Goal: Find specific page/section: Find specific page/section

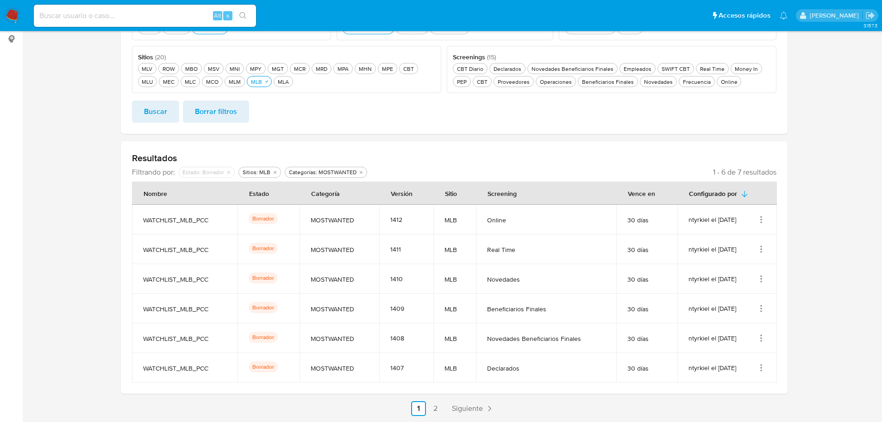
scroll to position [152, 0]
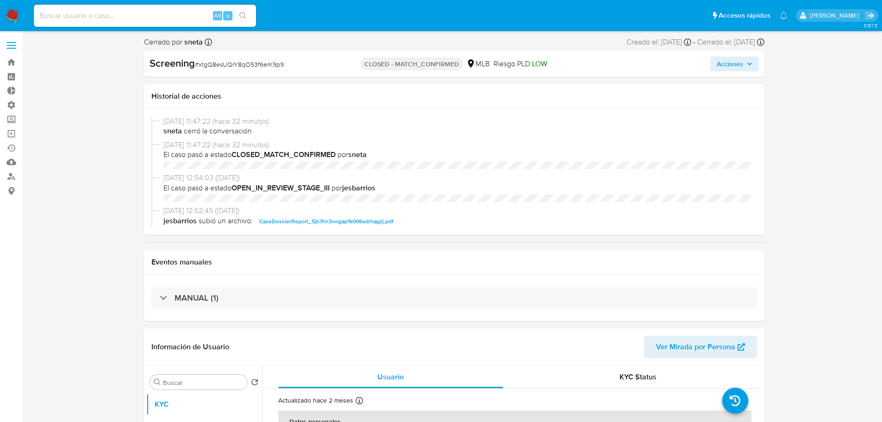
select select "10"
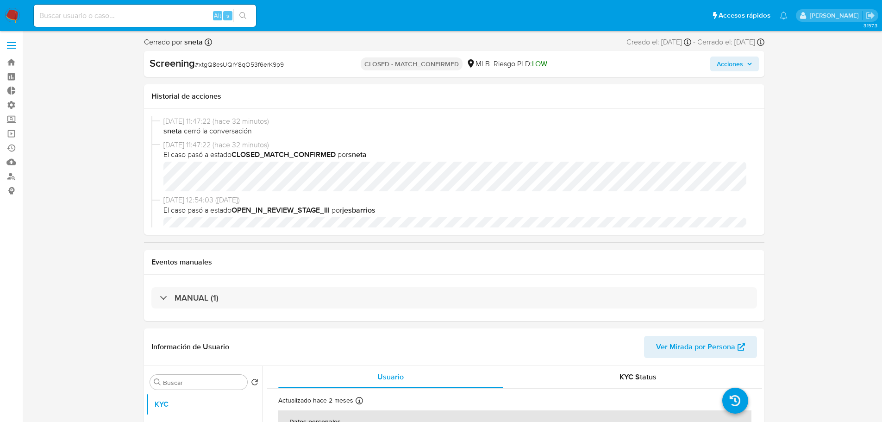
scroll to position [93, 0]
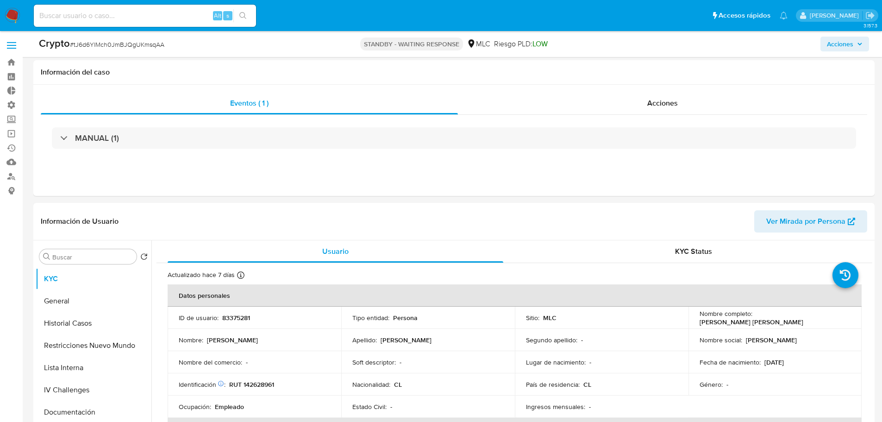
select select "10"
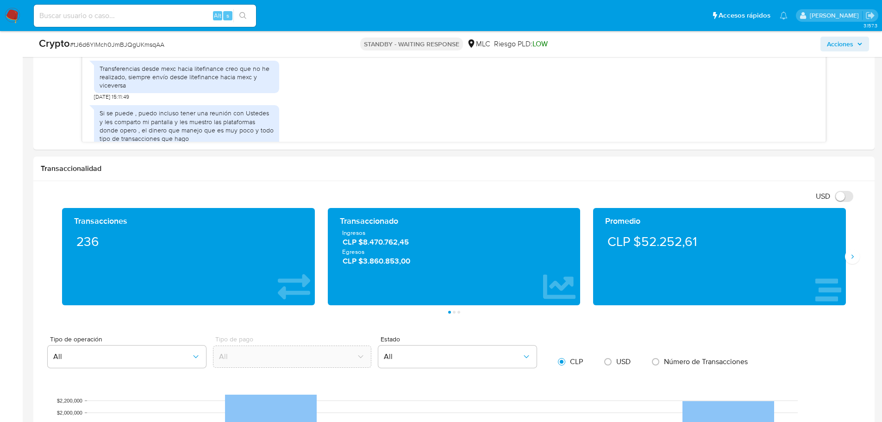
scroll to position [417, 0]
